Goal: Task Accomplishment & Management: Use online tool/utility

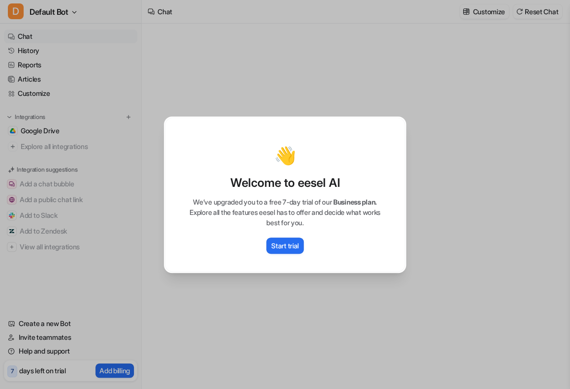
type textarea "**********"
click at [290, 248] on p "Start trial" at bounding box center [285, 246] width 28 height 10
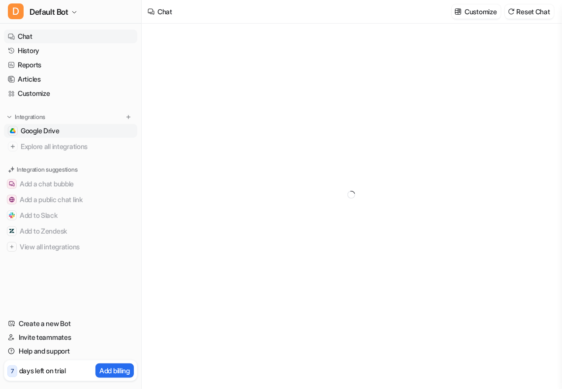
click at [73, 136] on link "Google Drive" at bounding box center [70, 131] width 133 height 14
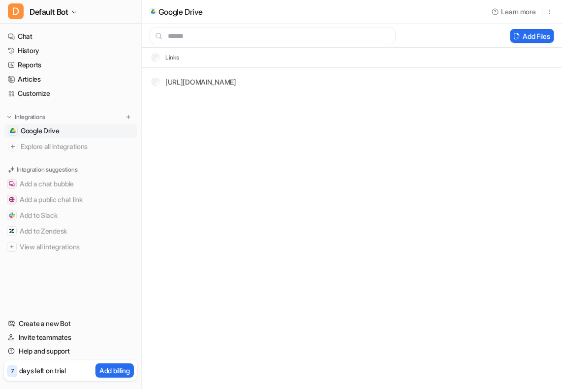
click at [73, 136] on link "Google Drive" at bounding box center [70, 131] width 133 height 14
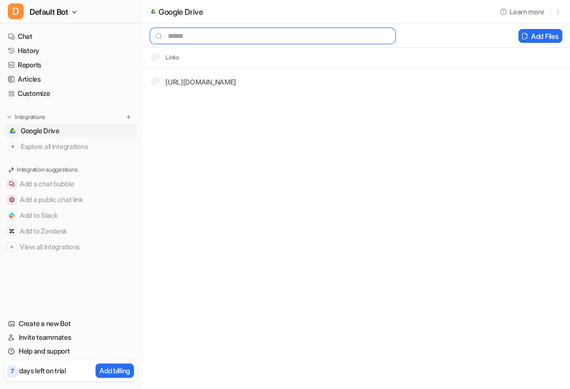
click at [195, 34] on input "text" at bounding box center [273, 36] width 246 height 17
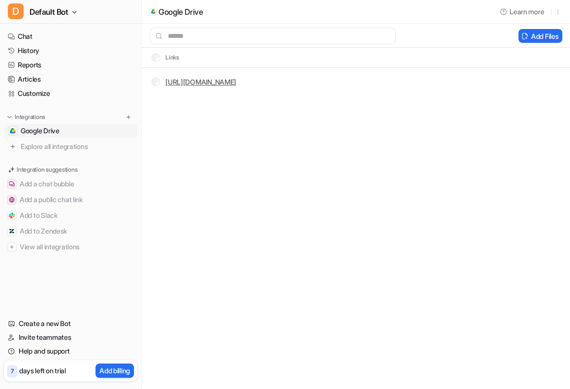
click at [236, 82] on link "[URL][DOMAIN_NAME]" at bounding box center [200, 82] width 71 height 8
click at [535, 40] on button "Add Files" at bounding box center [540, 36] width 44 height 14
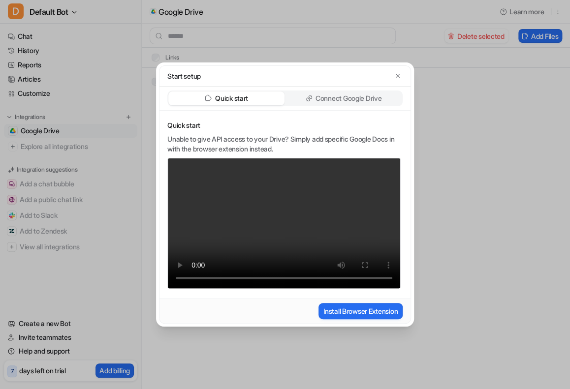
click at [359, 100] on p "Connect Google Drive" at bounding box center [349, 99] width 66 height 10
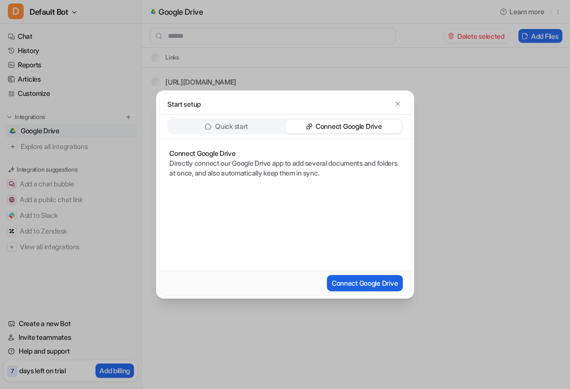
click at [362, 280] on button "Connect Google Drive" at bounding box center [365, 283] width 76 height 16
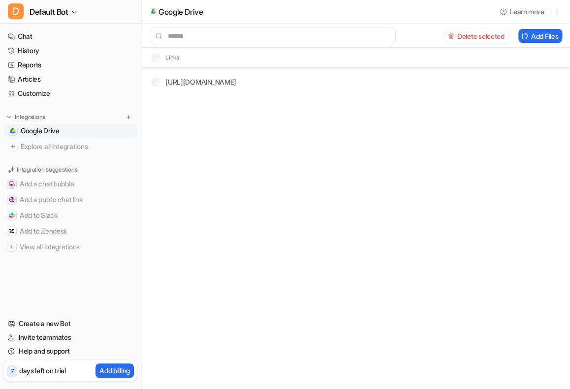
click at [345, 174] on div "Google Drive Learn more Delete selected Add Files Links [URL][DOMAIN_NAME]" at bounding box center [285, 194] width 570 height 389
